Goal: Navigation & Orientation: Find specific page/section

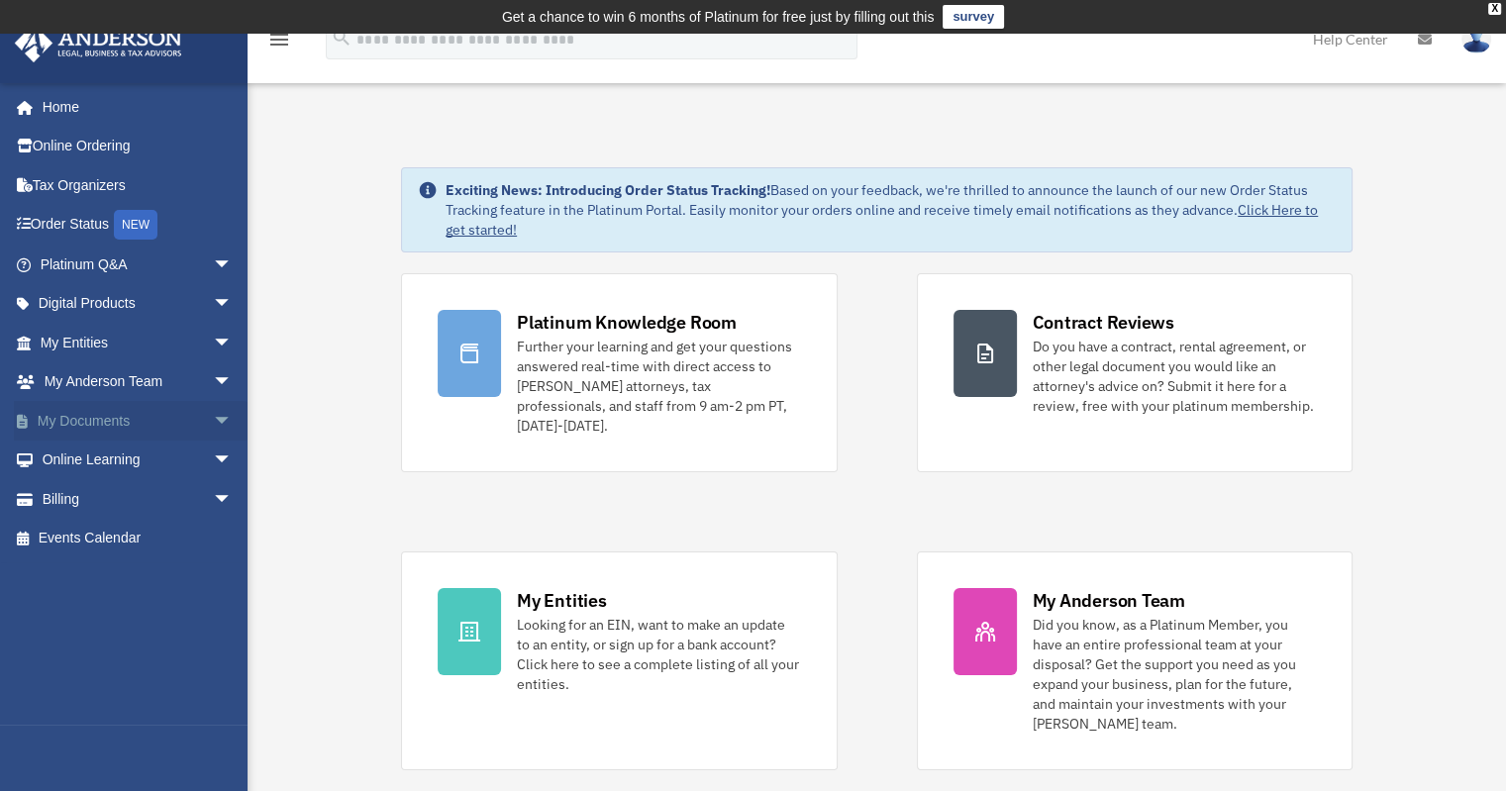
click at [83, 424] on link "My Documents arrow_drop_down" at bounding box center [138, 421] width 249 height 40
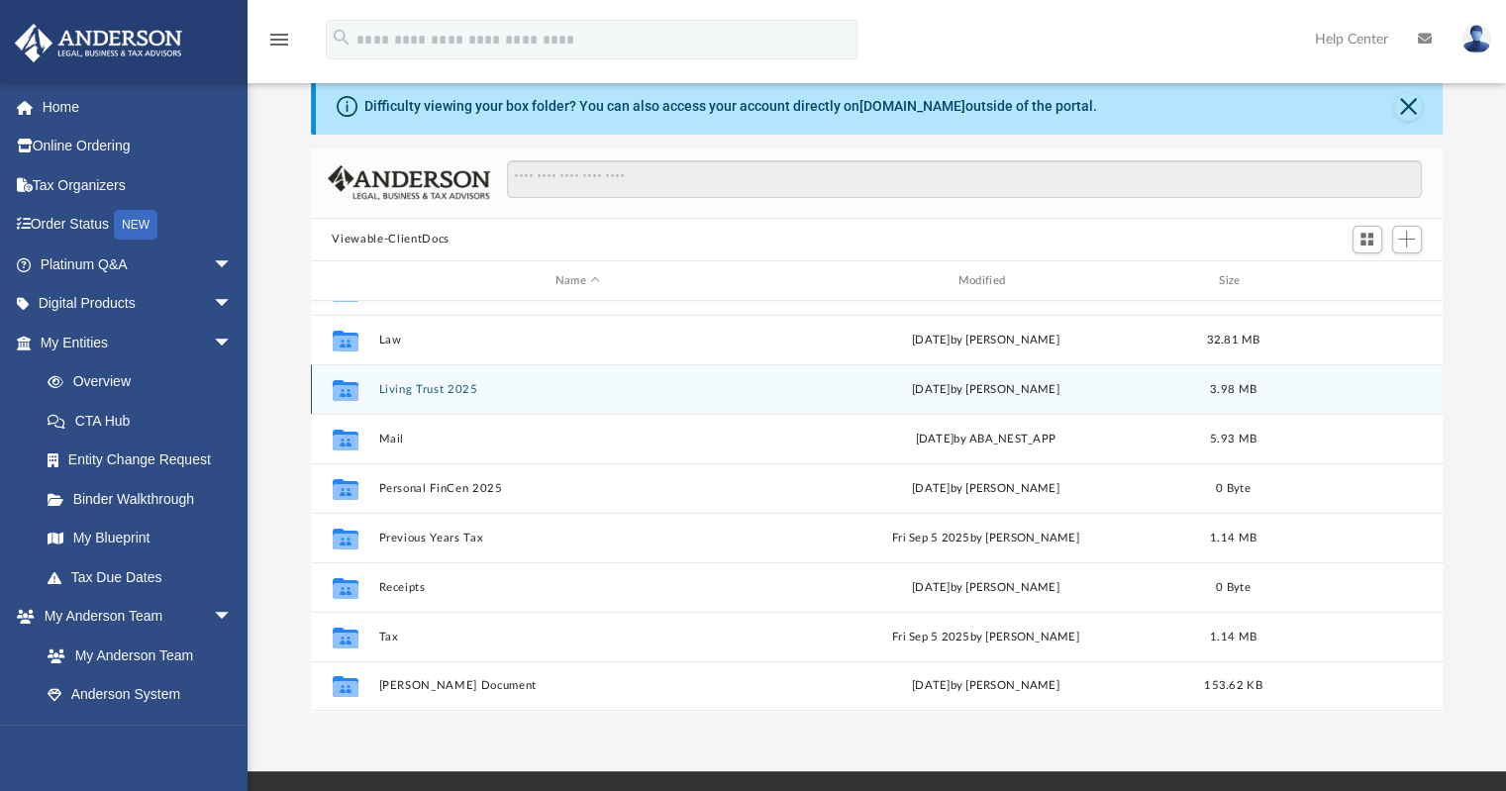
scroll to position [71, 0]
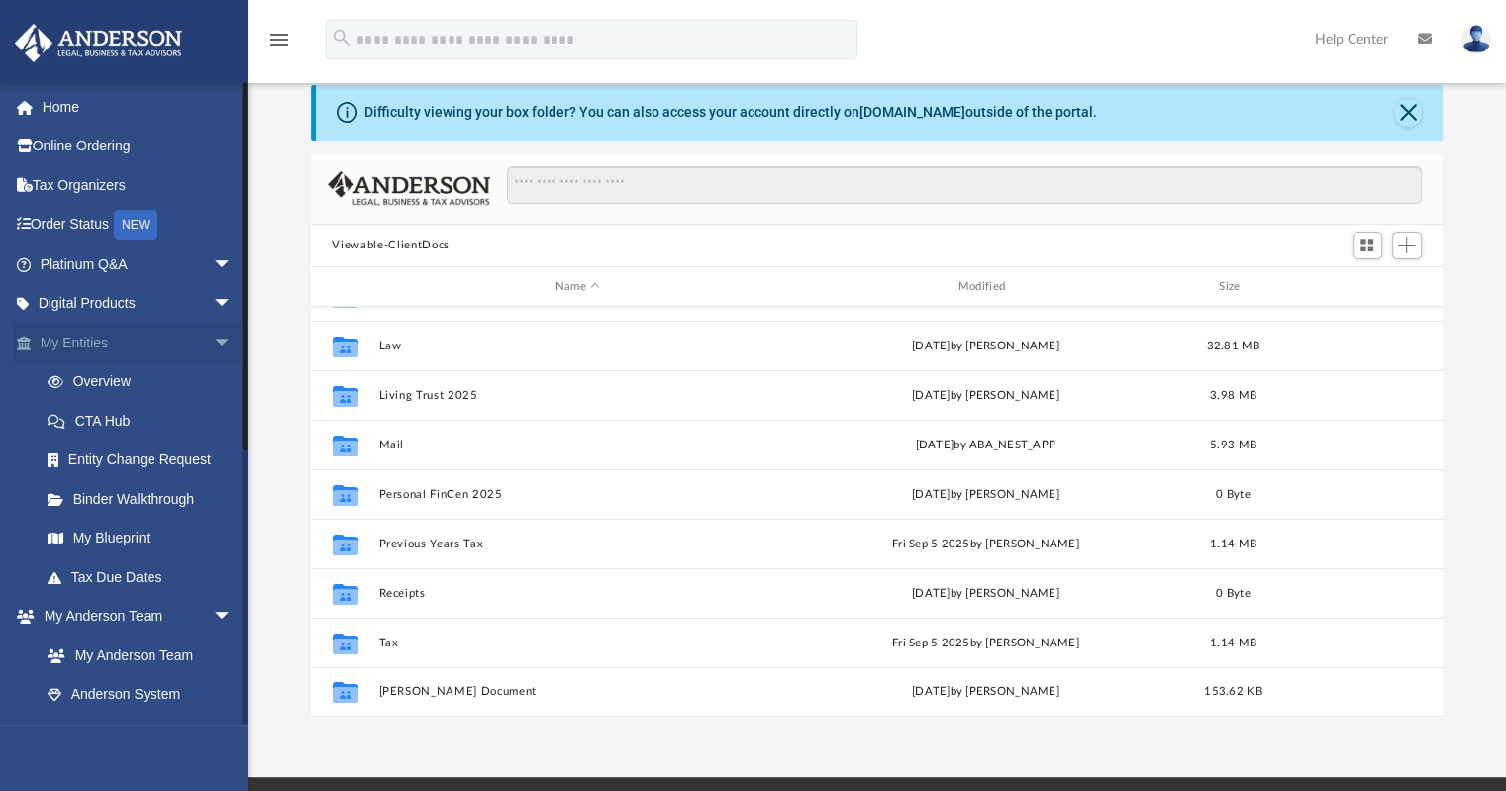
click at [213, 344] on span "arrow_drop_down" at bounding box center [233, 343] width 40 height 41
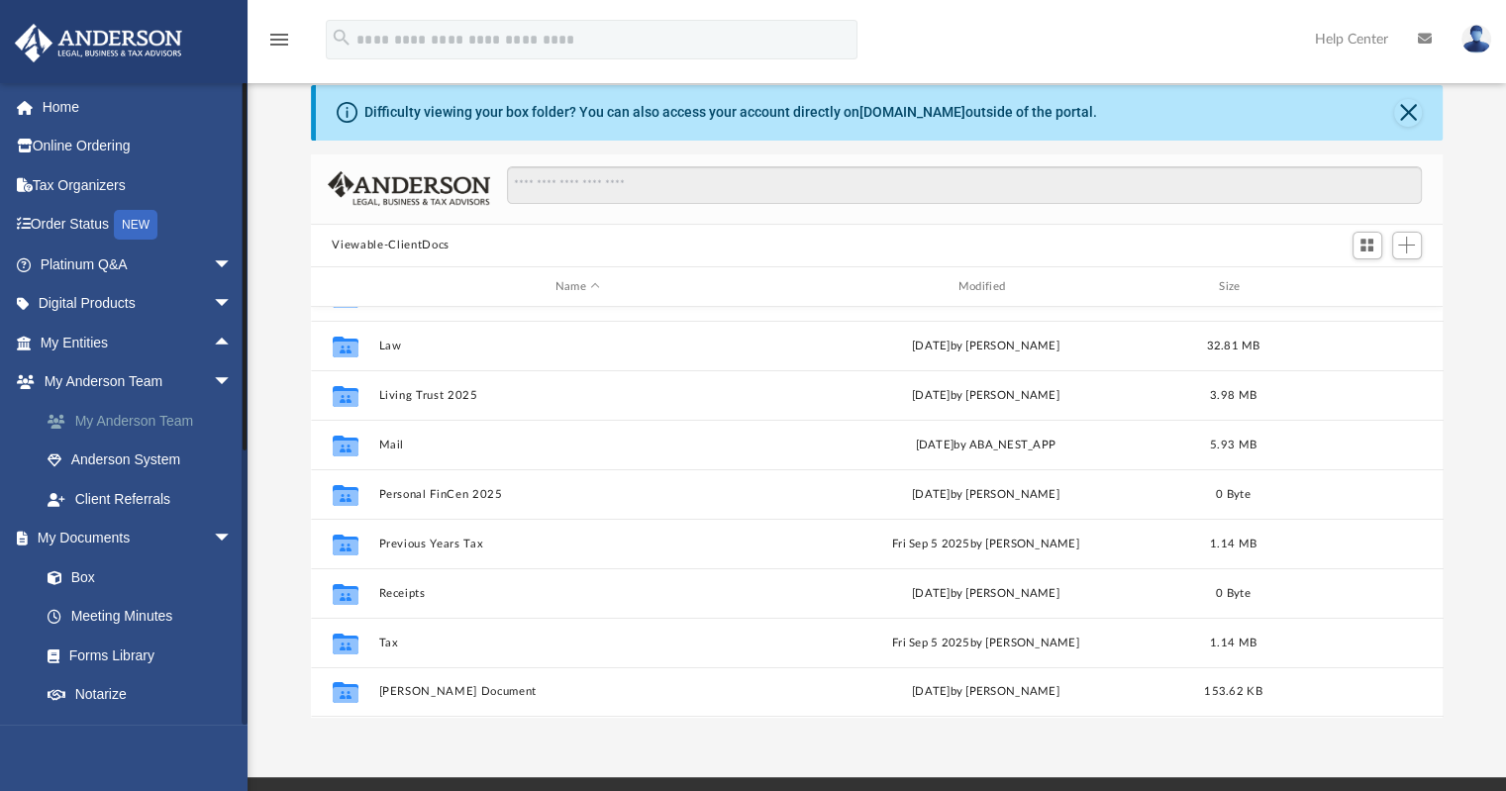
click at [116, 425] on link "My Anderson Team" at bounding box center [145, 421] width 235 height 40
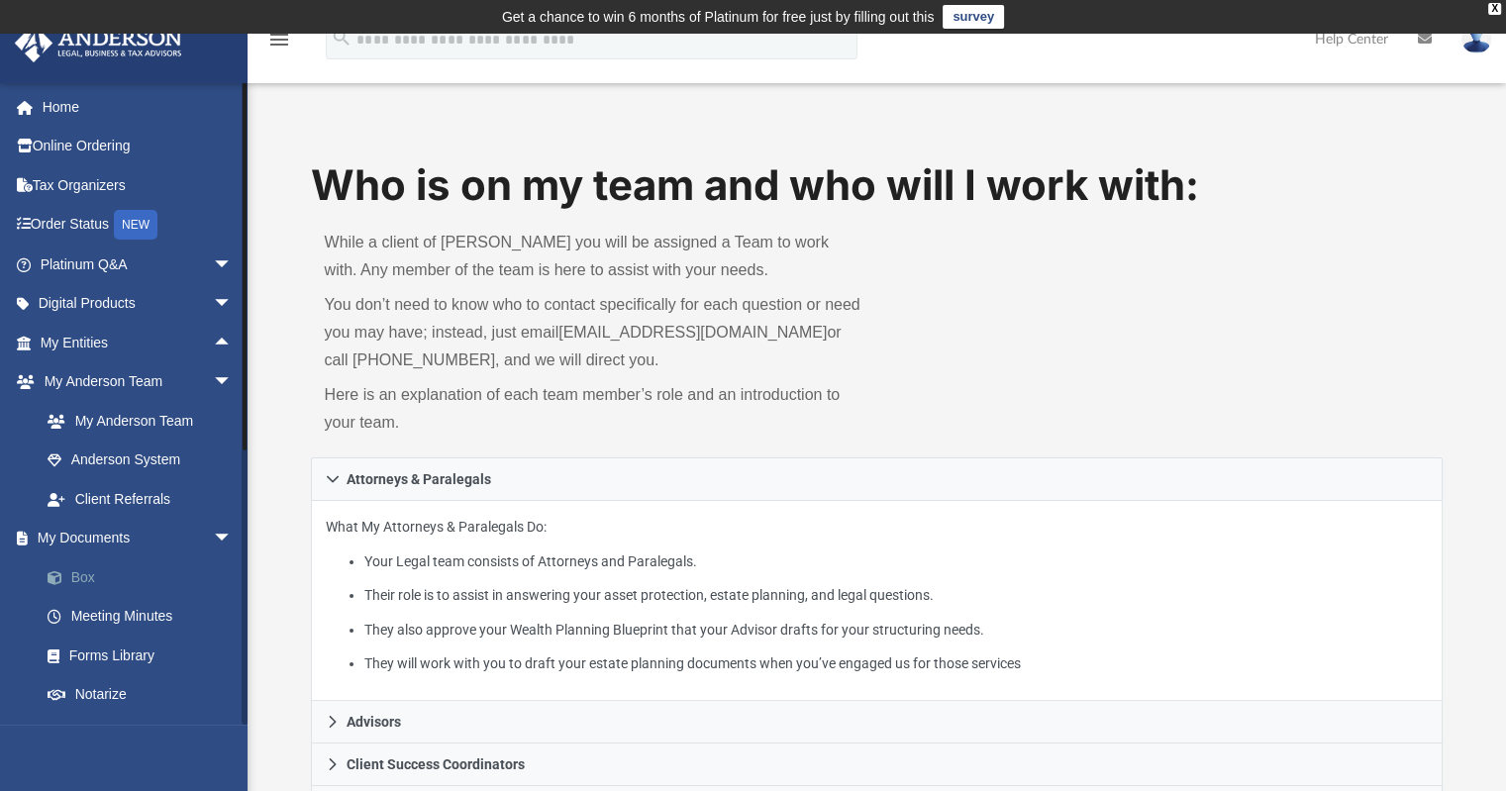
click at [88, 573] on link "Box" at bounding box center [145, 578] width 235 height 40
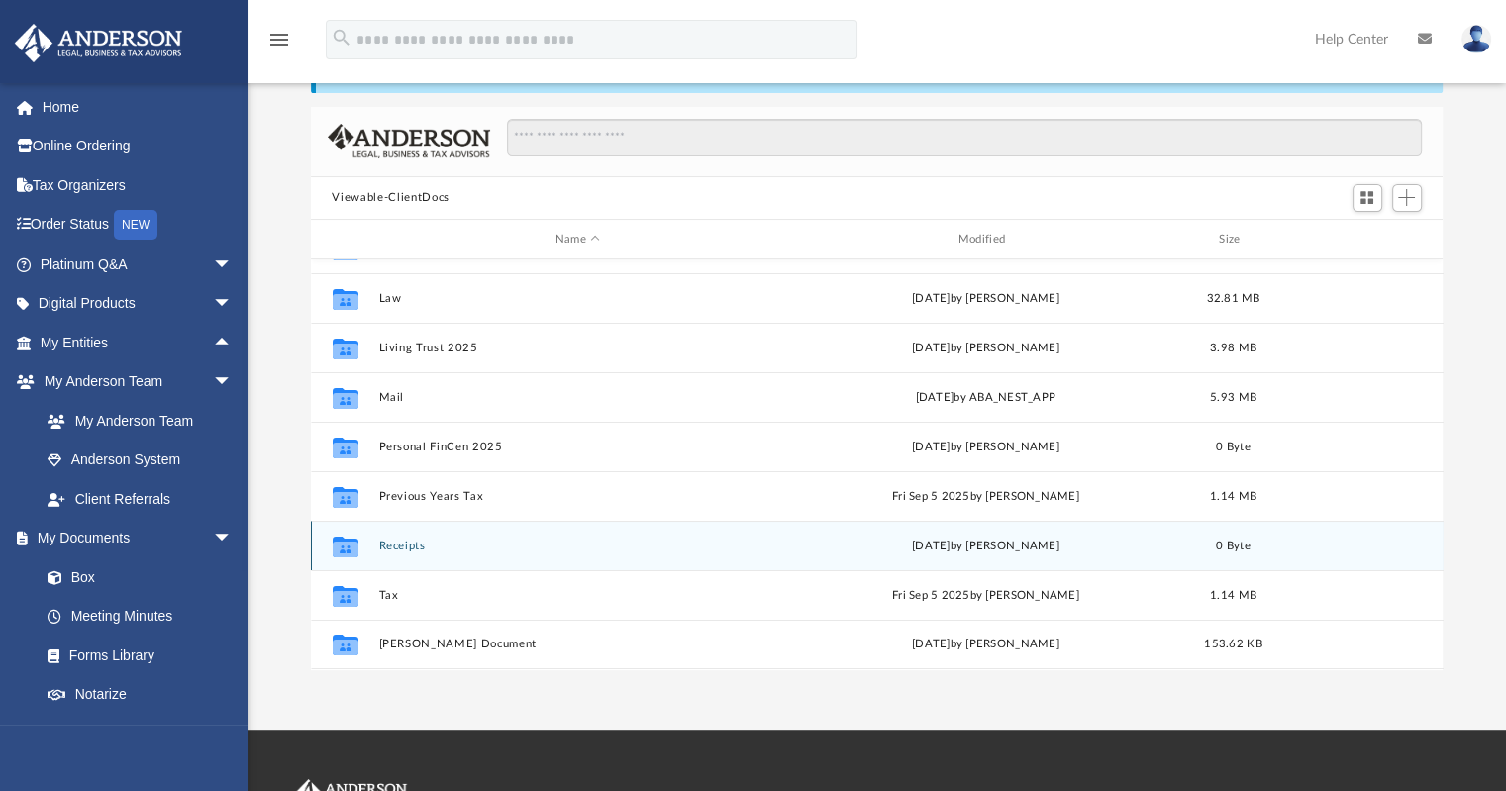
scroll to position [118, 0]
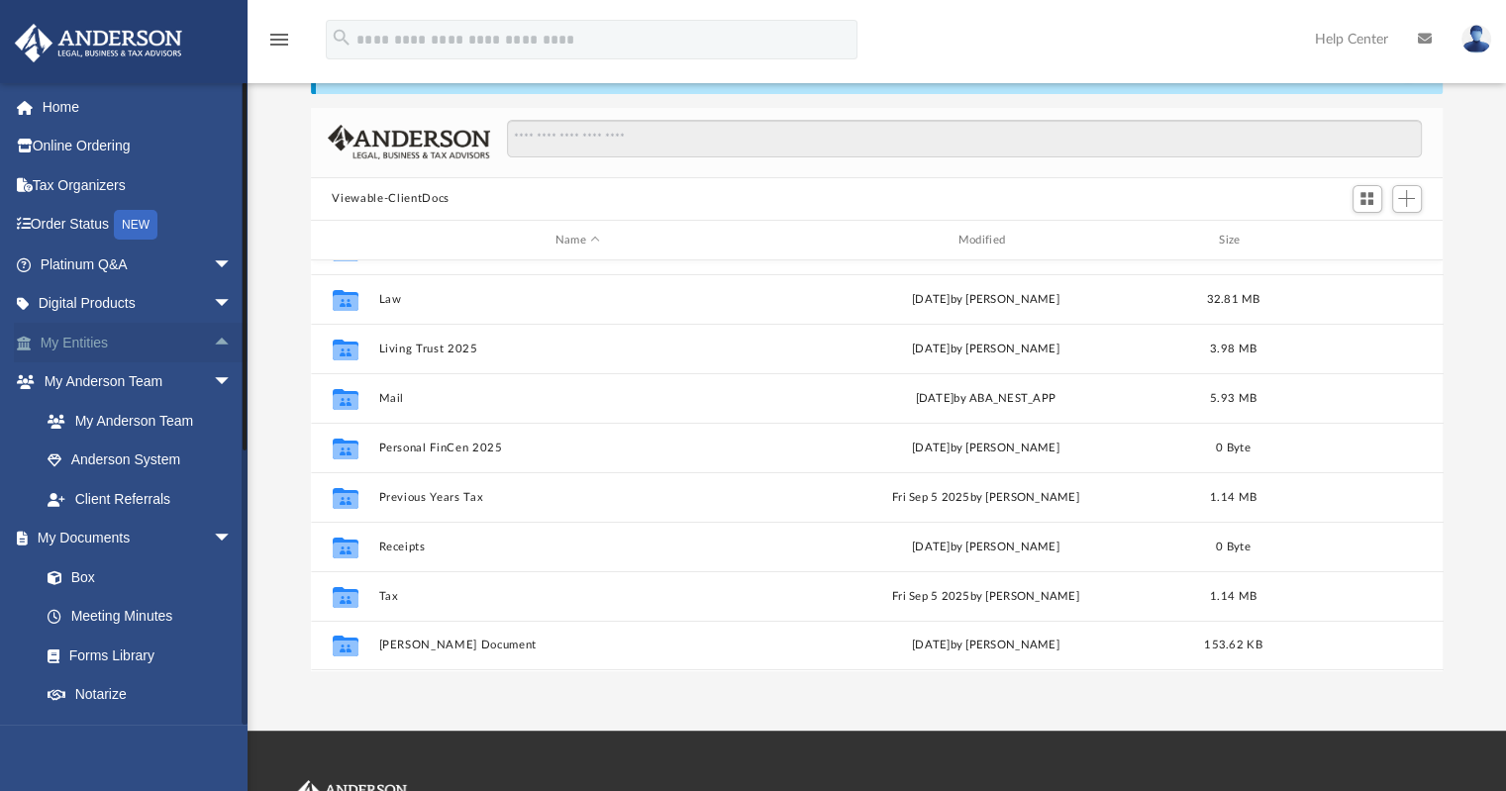
click at [213, 344] on span "arrow_drop_up" at bounding box center [233, 343] width 40 height 41
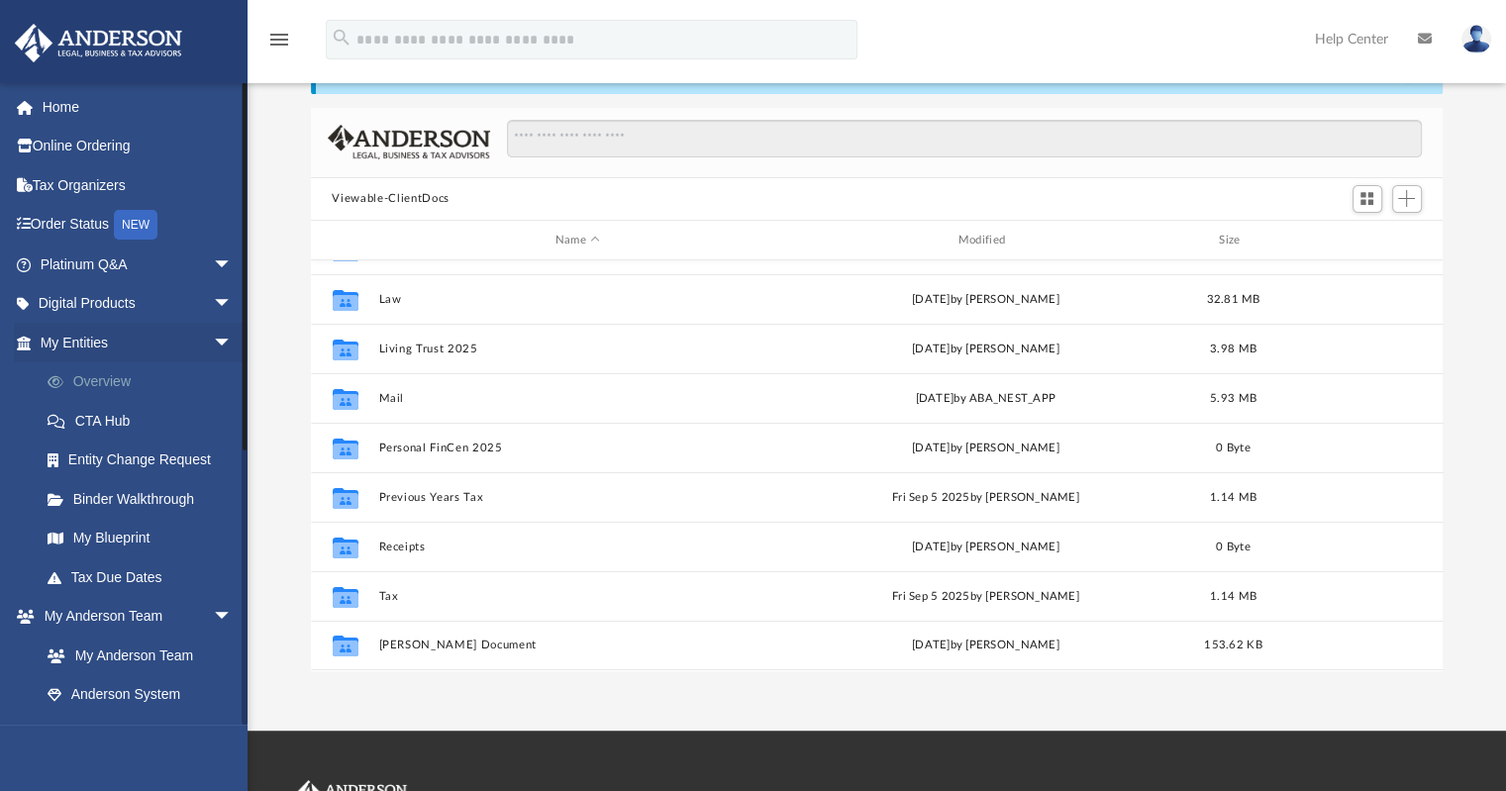
click at [111, 369] on link "Overview" at bounding box center [145, 383] width 235 height 40
click at [111, 372] on link "Overview" at bounding box center [145, 383] width 235 height 40
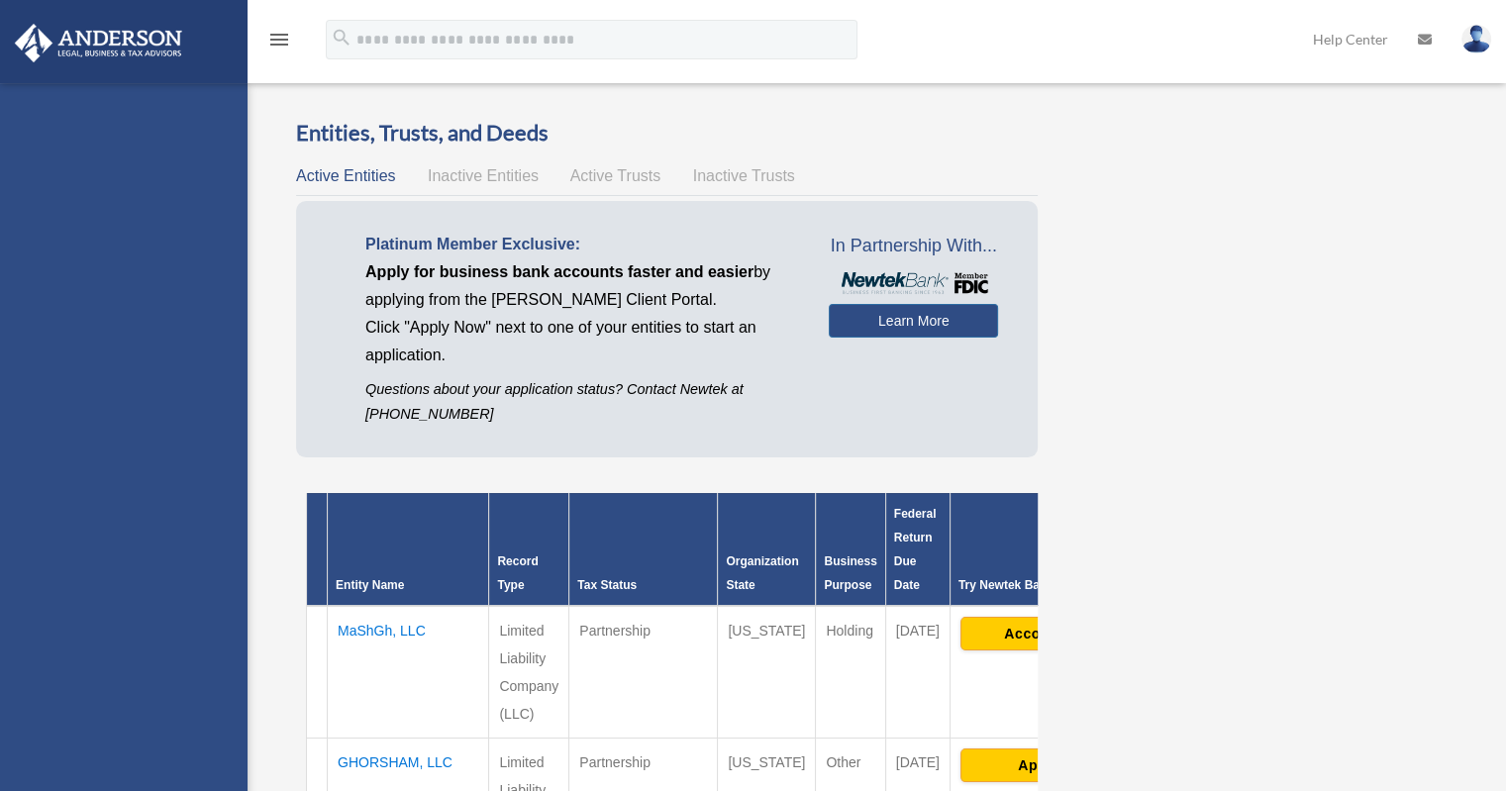
drag, startPoint x: 0, startPoint y: 0, endPoint x: 111, endPoint y: 372, distance: 388.6
click at [111, 372] on div "[EMAIL_ADDRESS][DOMAIN_NAME] Sign Out [EMAIL_ADDRESS][DOMAIN_NAME] Home Online …" at bounding box center [124, 478] width 248 height 791
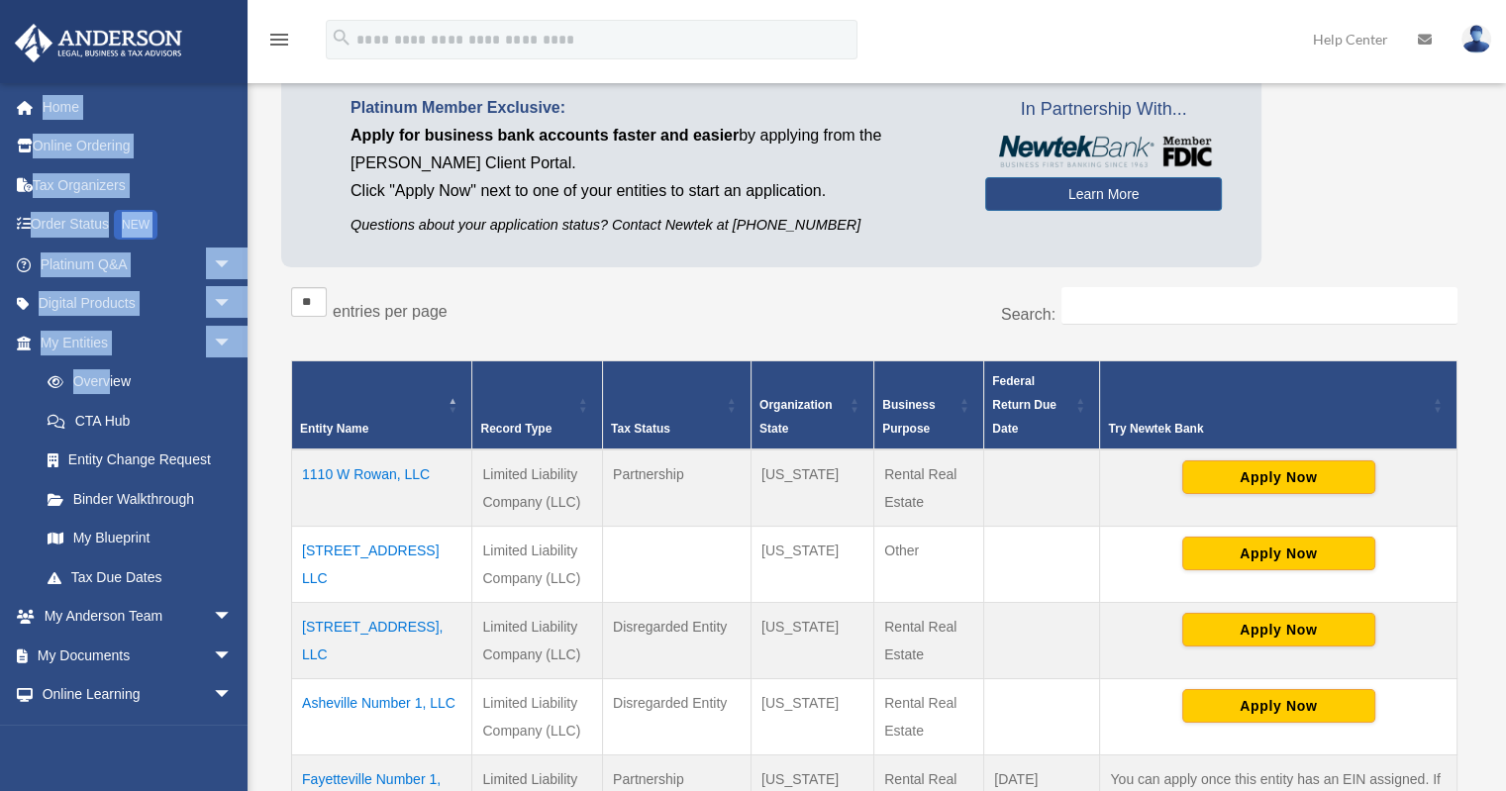
scroll to position [190, 0]
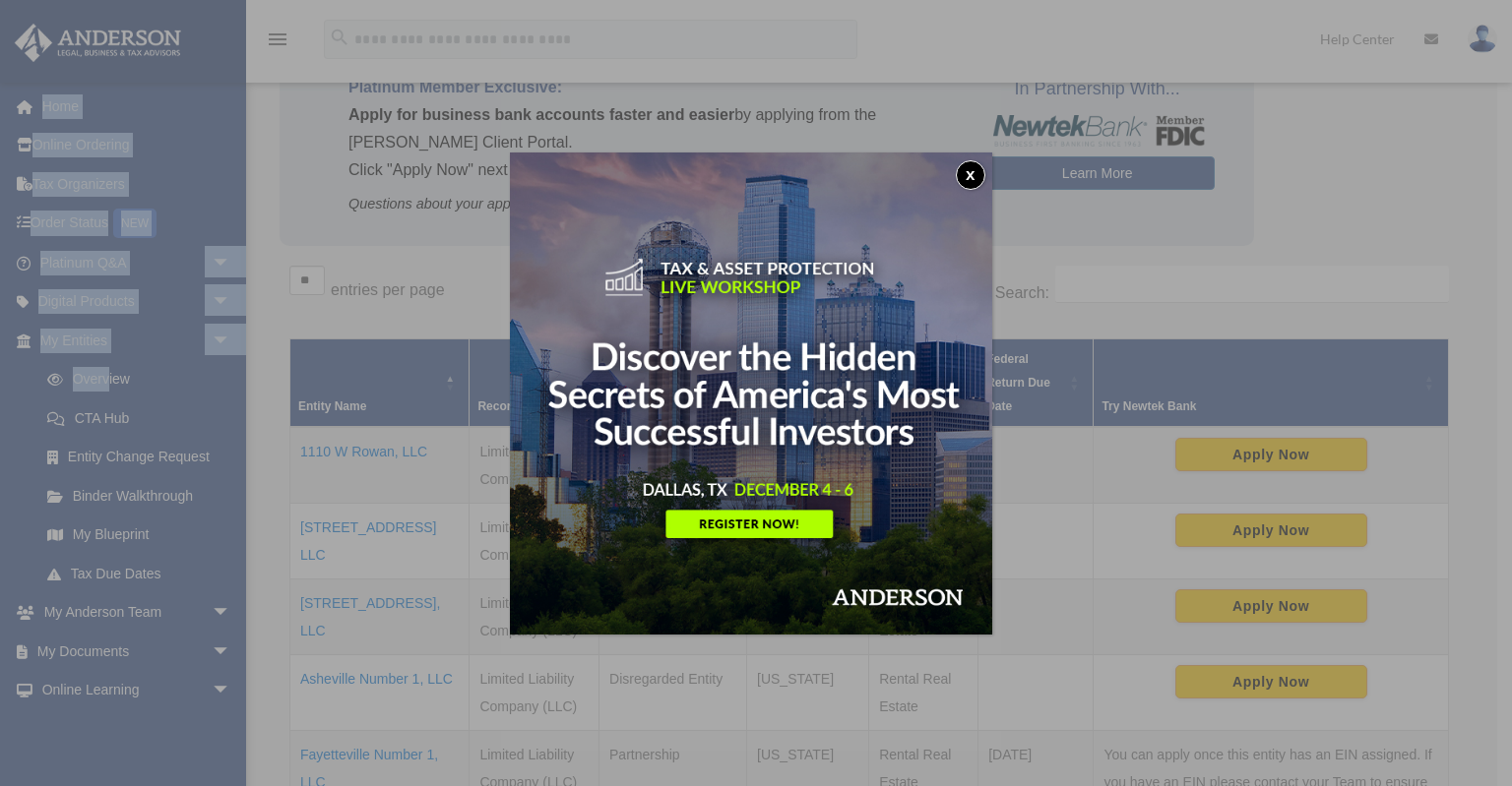
click at [974, 173] on button "x" at bounding box center [971, 175] width 30 height 30
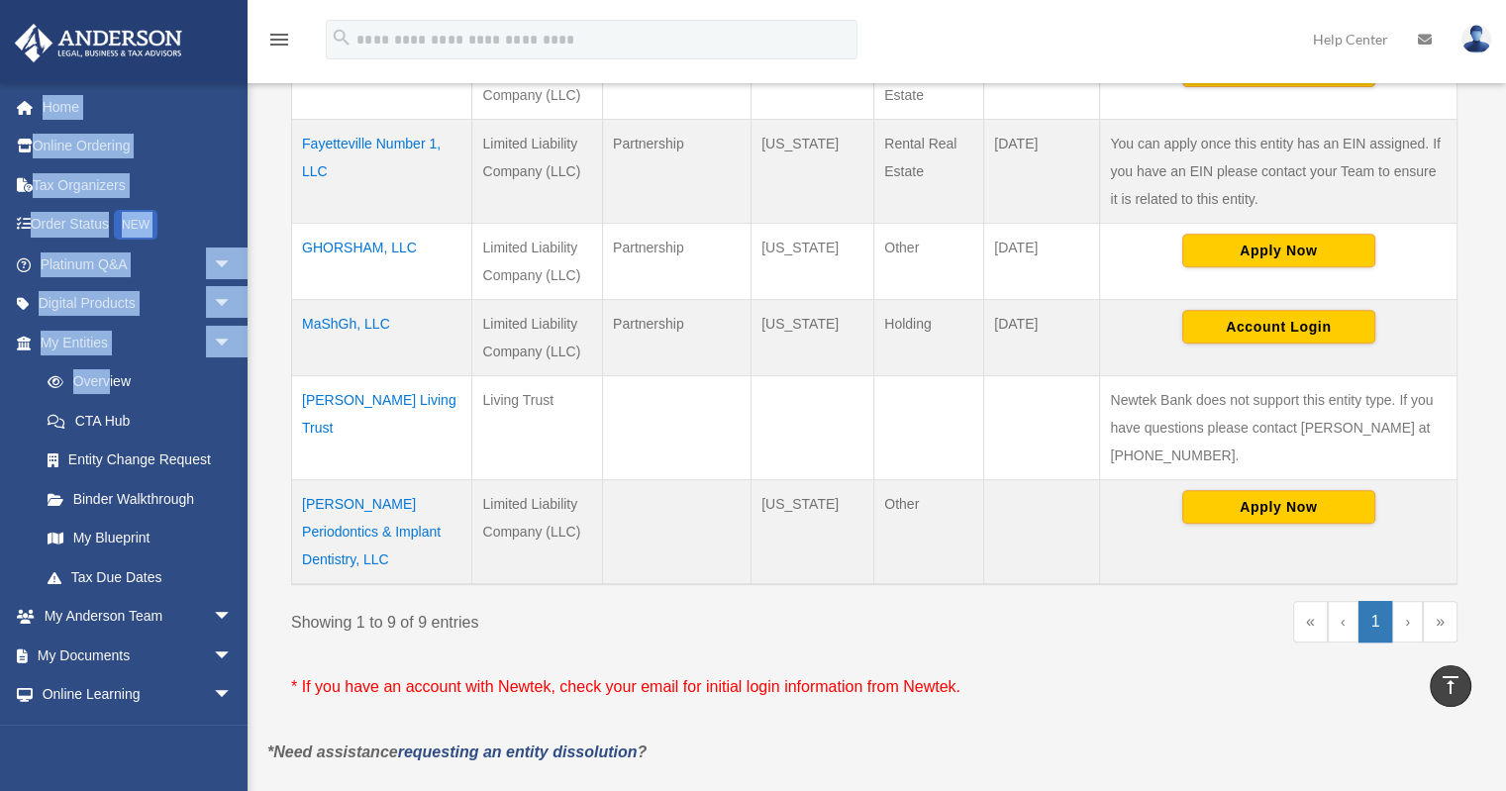
scroll to position [807, 0]
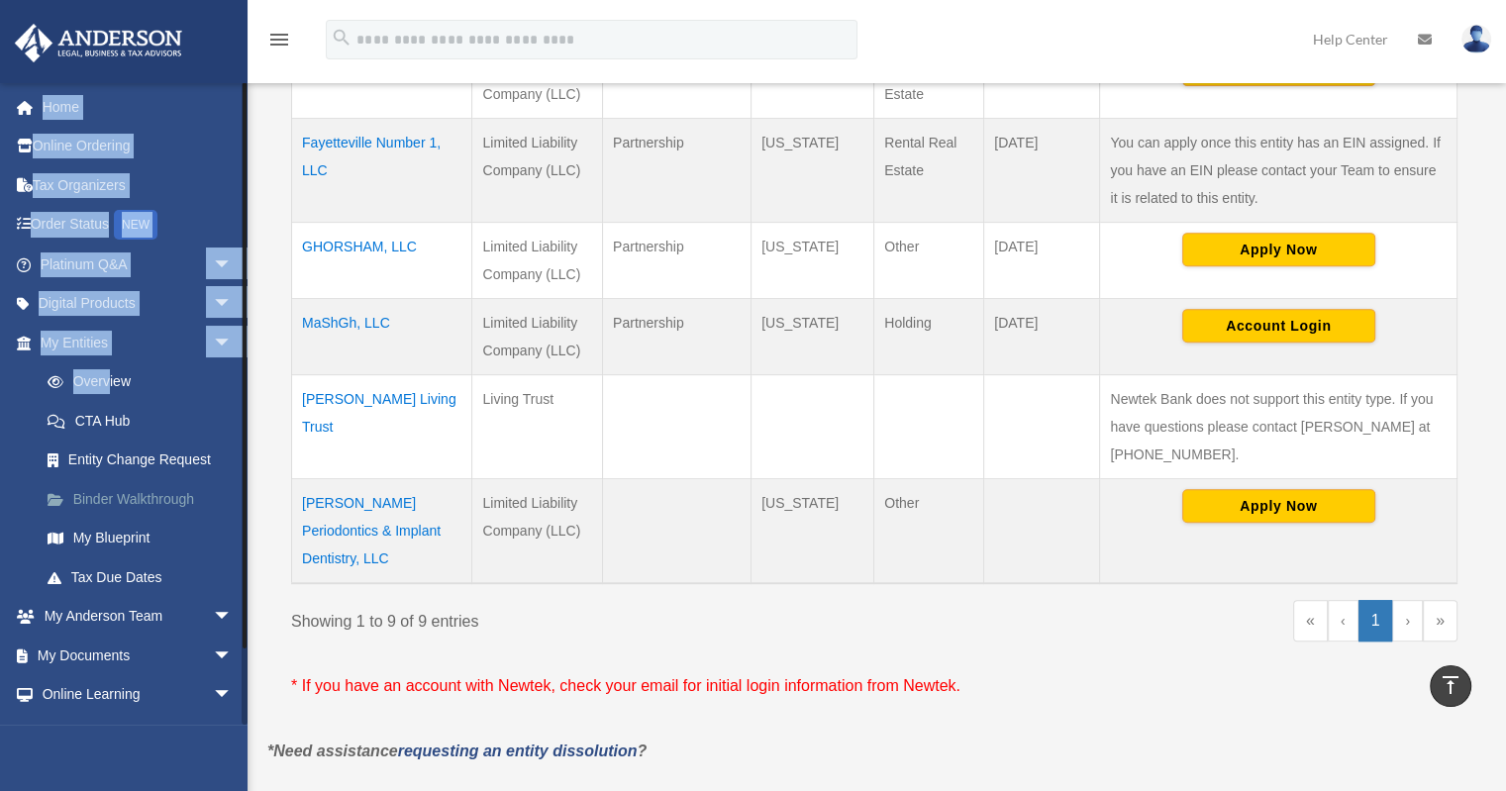
click at [118, 501] on link "Binder Walkthrough" at bounding box center [145, 499] width 235 height 40
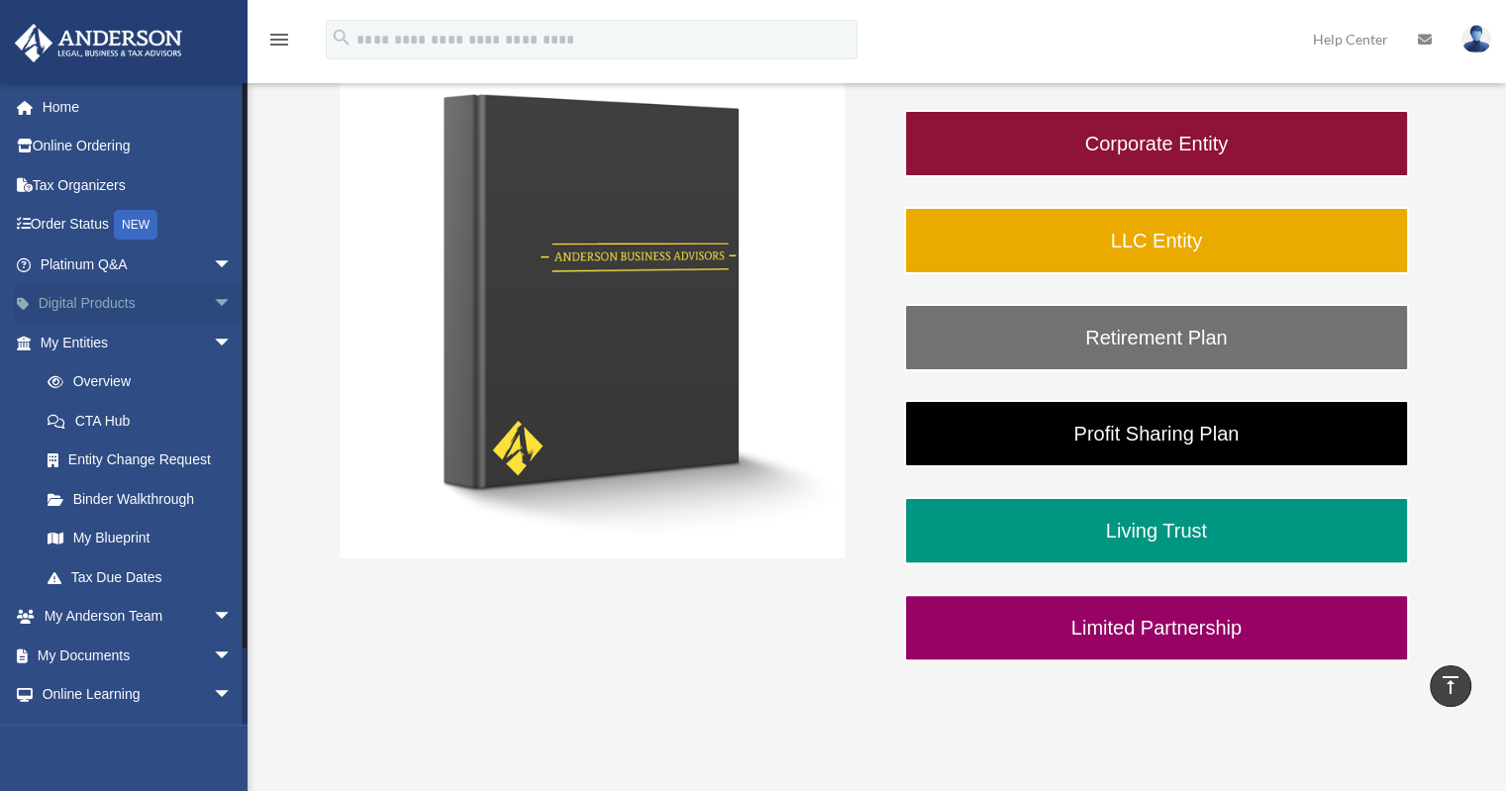
scroll to position [380, 0]
click at [213, 653] on span "arrow_drop_down" at bounding box center [233, 656] width 40 height 41
click at [84, 697] on link "Box" at bounding box center [145, 695] width 235 height 40
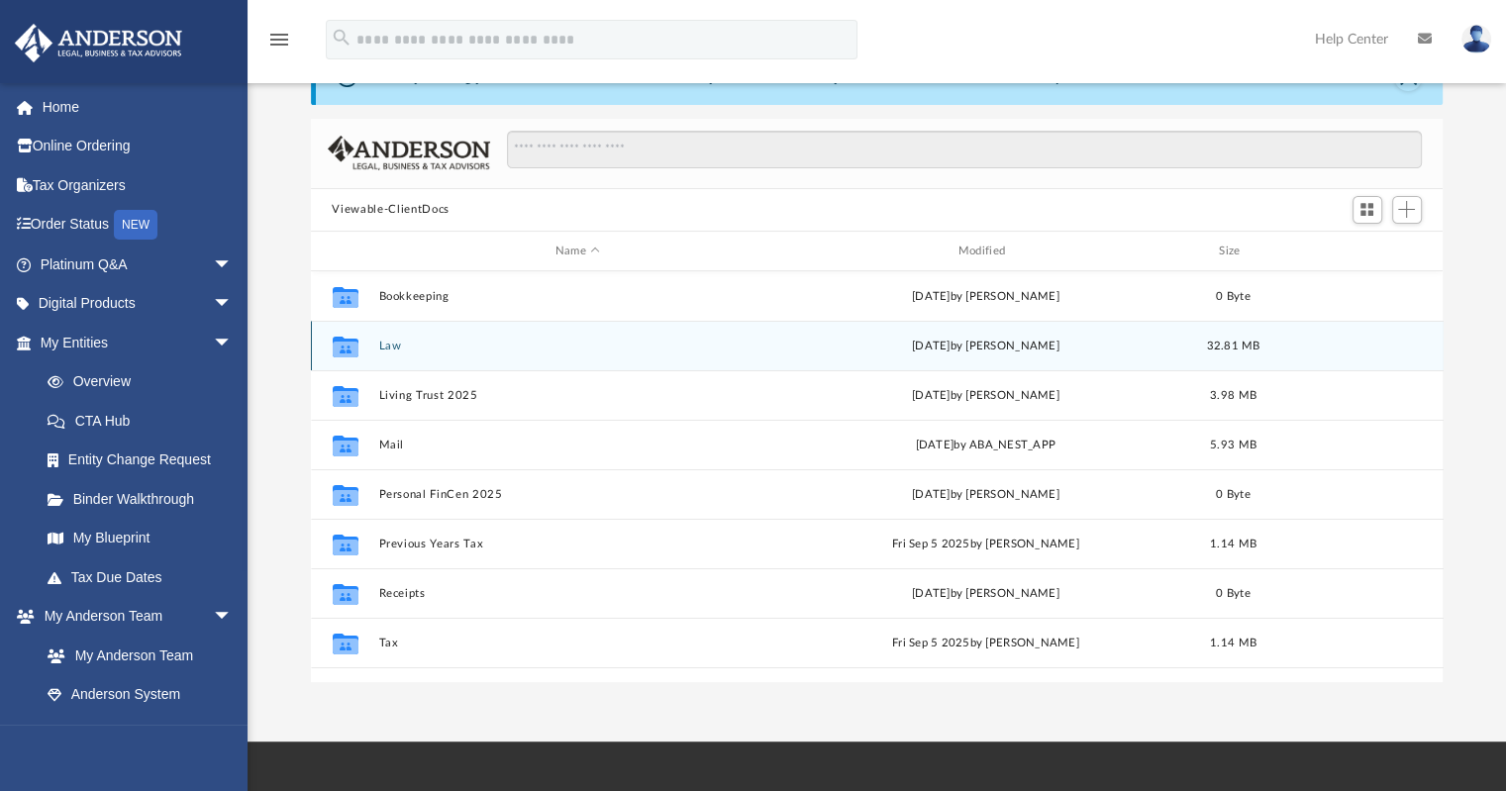
click at [438, 347] on button "Law" at bounding box center [577, 346] width 399 height 13
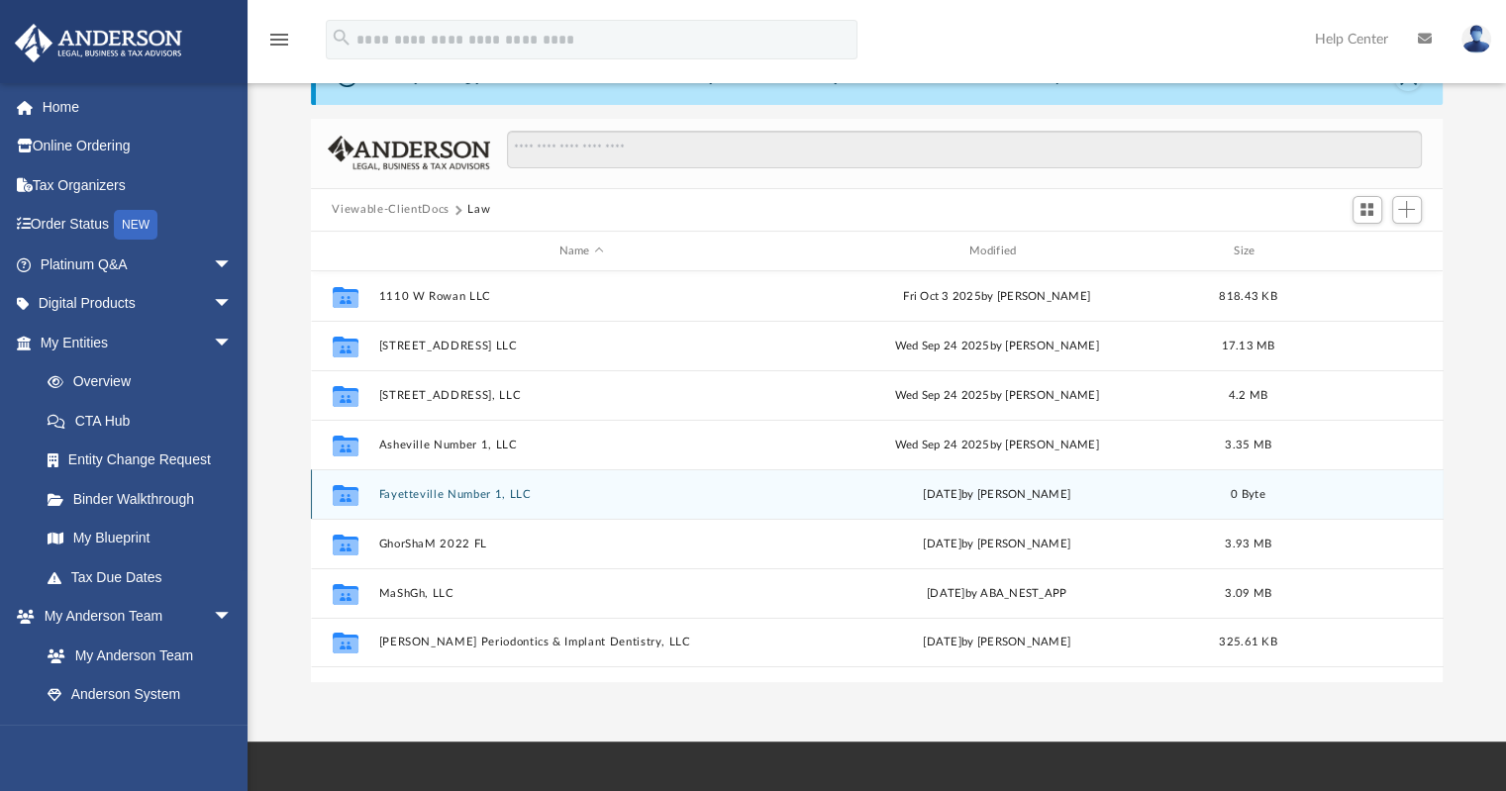
click at [458, 491] on button "Fayetteville Number 1, LLC" at bounding box center [581, 494] width 406 height 13
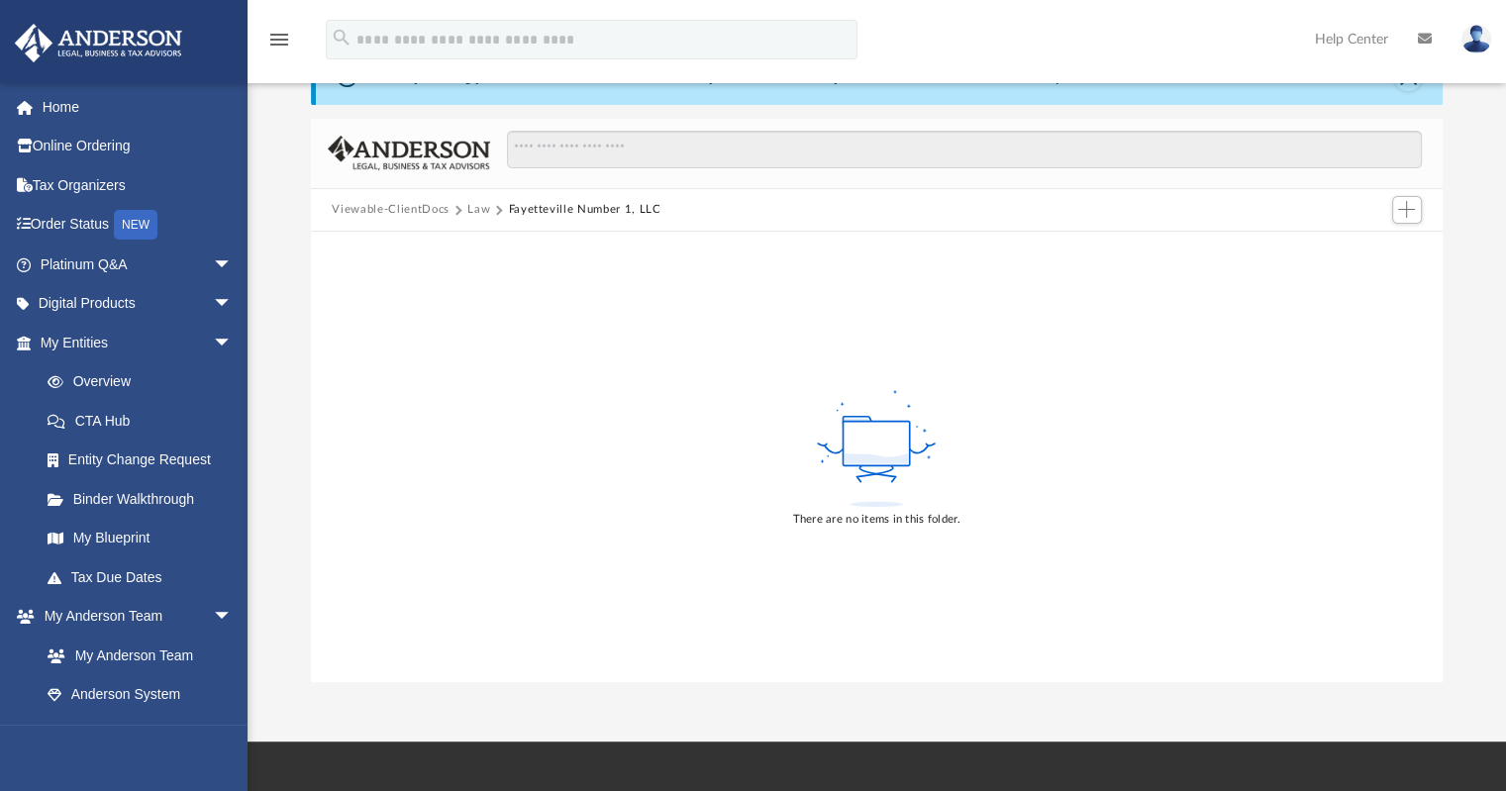
click at [575, 203] on button "Fayetteville Number 1, LLC" at bounding box center [584, 210] width 153 height 18
